Goal: Use online tool/utility: Utilize a website feature to perform a specific function

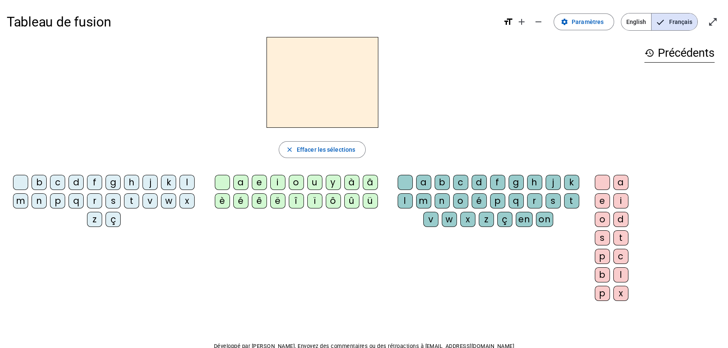
click at [61, 200] on div "p" at bounding box center [57, 200] width 15 height 15
click at [240, 202] on div "é" at bounding box center [240, 200] width 15 height 15
click at [223, 201] on div "è" at bounding box center [222, 200] width 15 height 15
click at [534, 200] on div "r" at bounding box center [534, 200] width 15 height 15
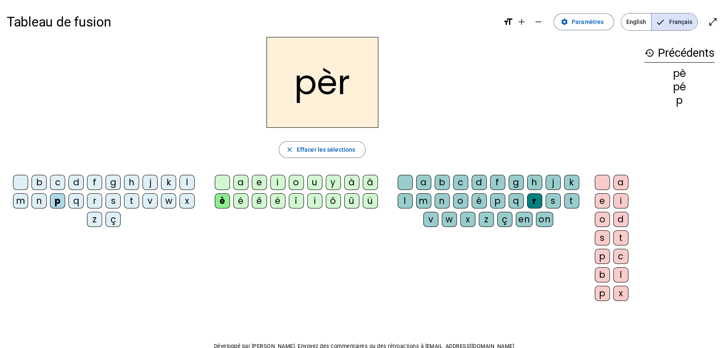
click at [601, 200] on div "e" at bounding box center [602, 200] width 15 height 15
click at [20, 201] on div "m" at bounding box center [20, 200] width 15 height 15
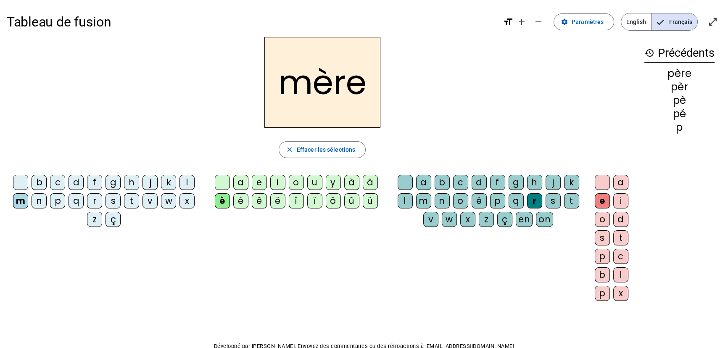
click at [110, 185] on div "g" at bounding box center [112, 182] width 15 height 15
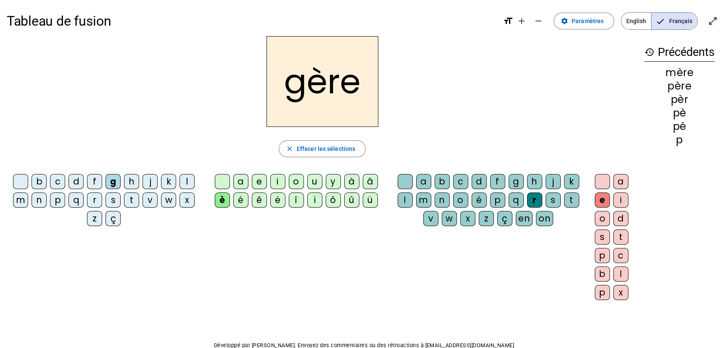
scroll to position [2, 0]
click at [244, 176] on div "a" at bounding box center [240, 180] width 15 height 15
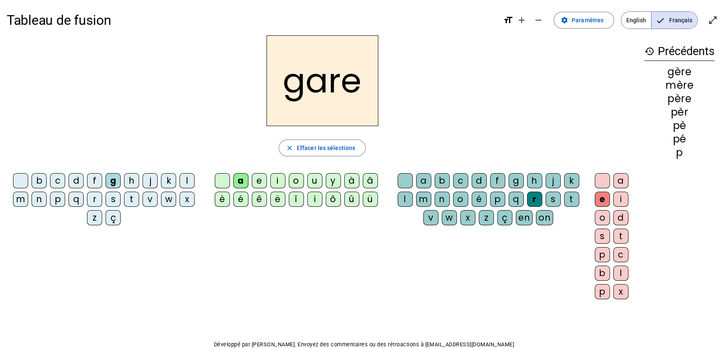
click at [240, 177] on div "a" at bounding box center [240, 180] width 15 height 15
click at [517, 184] on div "g" at bounding box center [516, 180] width 15 height 15
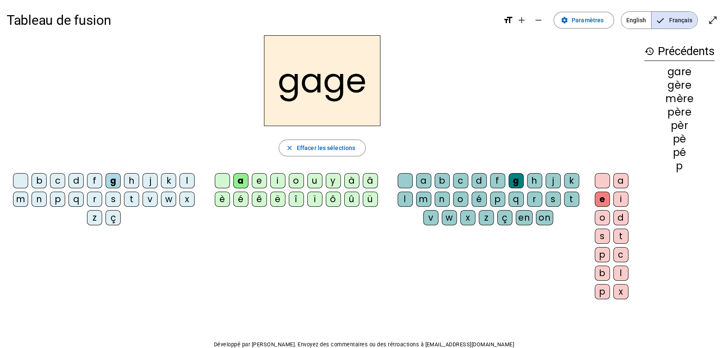
click at [117, 197] on div "s" at bounding box center [112, 199] width 15 height 15
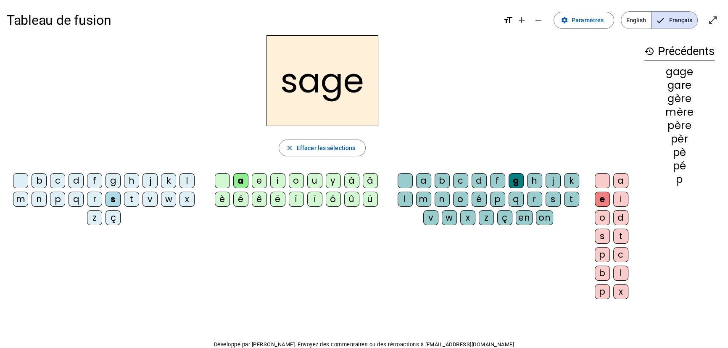
click at [63, 198] on div "p" at bounding box center [57, 199] width 15 height 15
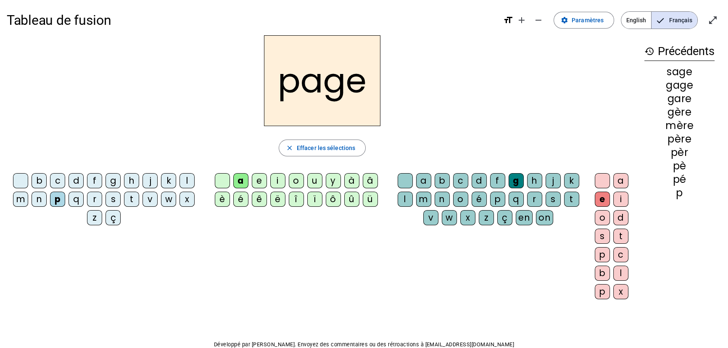
click at [277, 179] on div "i" at bounding box center [277, 180] width 15 height 15
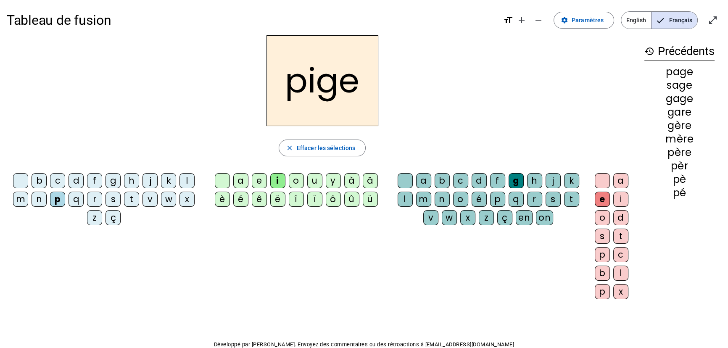
click at [94, 181] on div "f" at bounding box center [94, 180] width 15 height 15
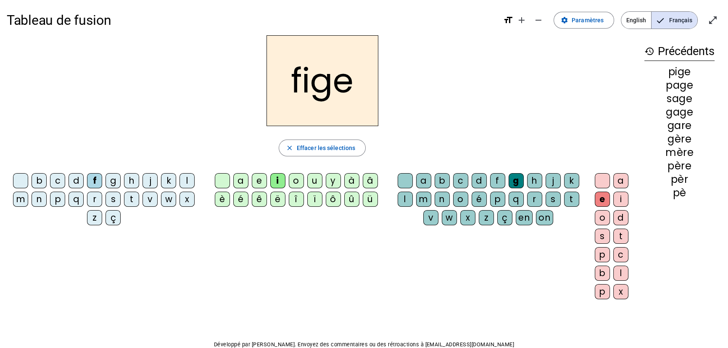
click at [472, 214] on div "x" at bounding box center [467, 217] width 15 height 15
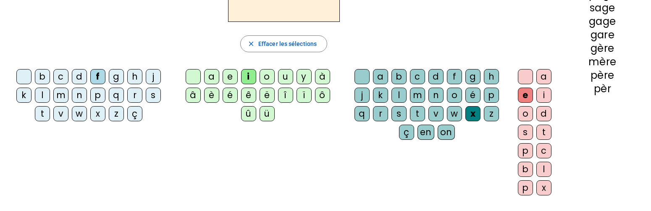
scroll to position [116, 0]
